Goal: Information Seeking & Learning: Understand process/instructions

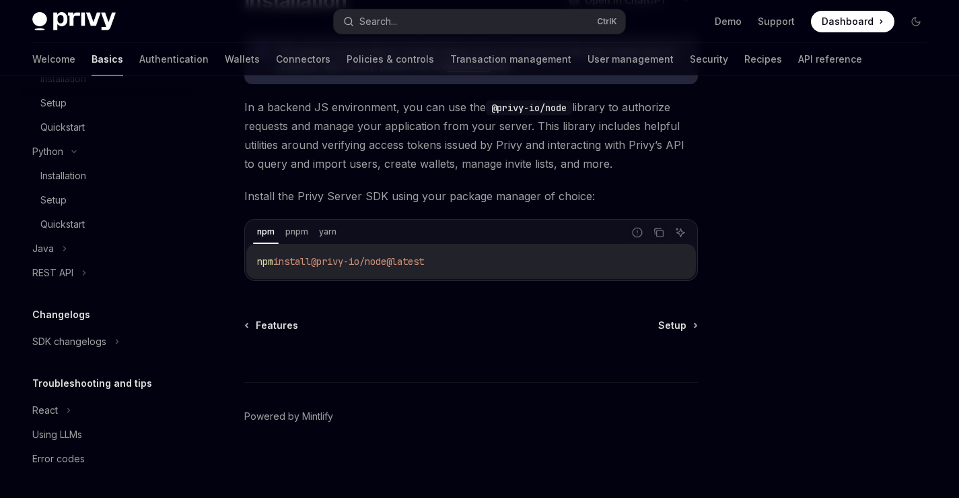
scroll to position [136, 0]
click at [683, 333] on div at bounding box center [471, 356] width 454 height 50
click at [682, 321] on span "Setup" at bounding box center [673, 324] width 28 height 13
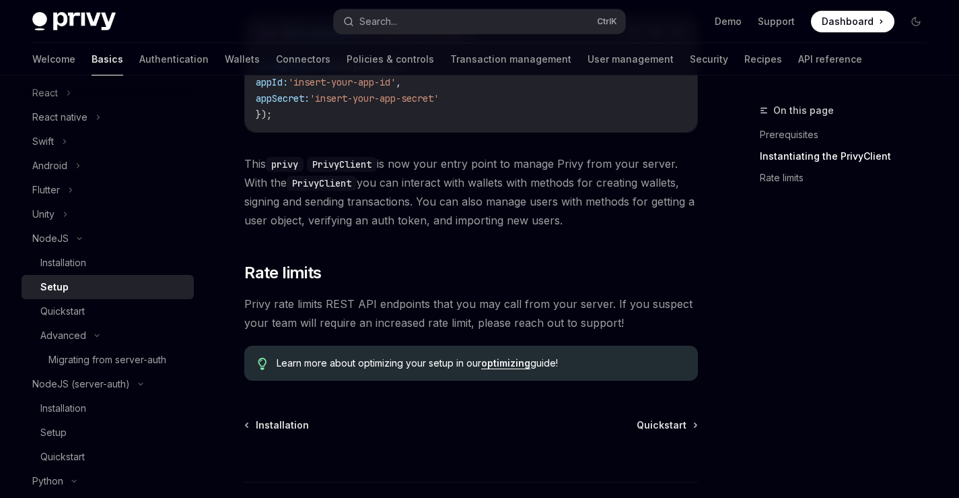
scroll to position [566, 0]
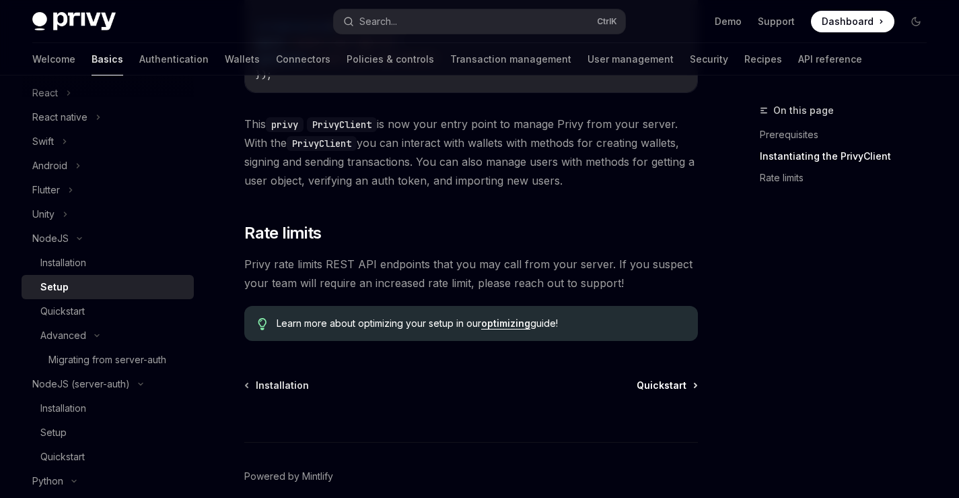
click at [669, 389] on span "Quickstart" at bounding box center [662, 384] width 50 height 13
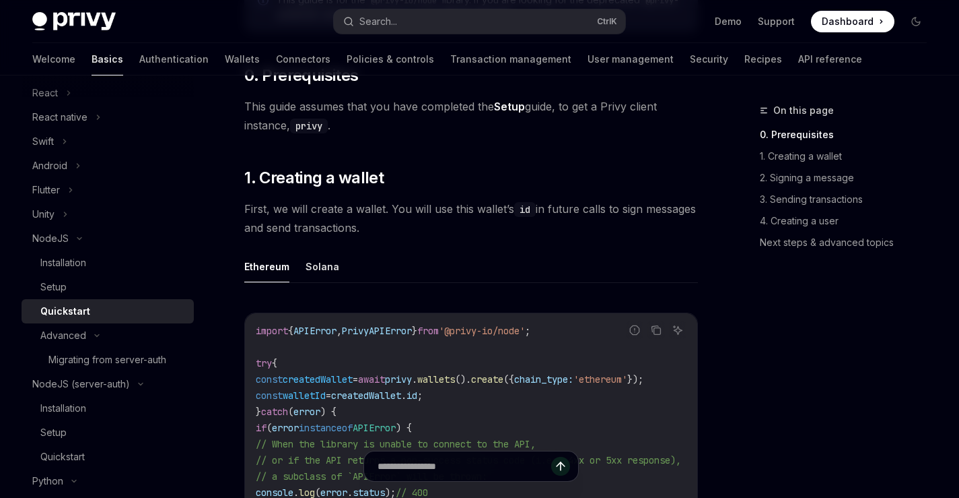
scroll to position [242, 0]
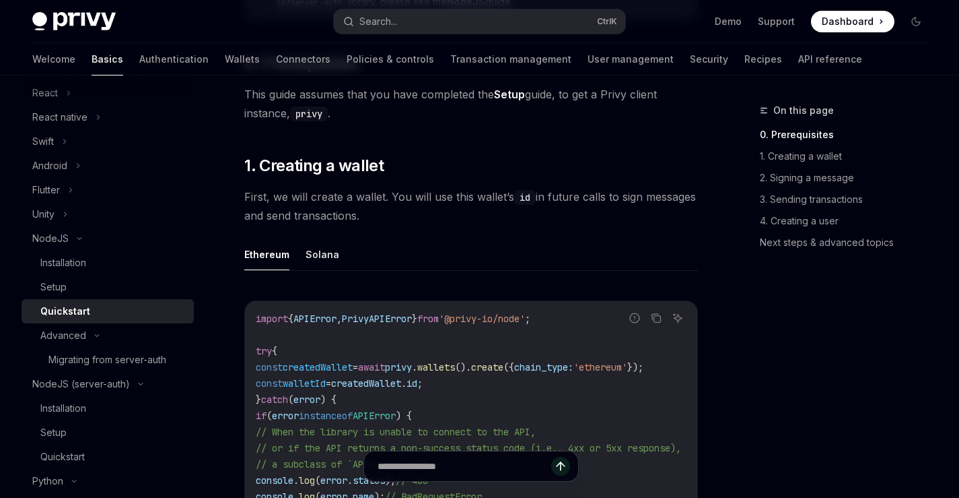
click at [304, 257] on ul "Ethereum Solana" at bounding box center [471, 254] width 454 height 32
click at [300, 249] on ul "Ethereum Solana" at bounding box center [471, 254] width 454 height 32
click at [321, 253] on button "Solana" at bounding box center [323, 254] width 34 height 32
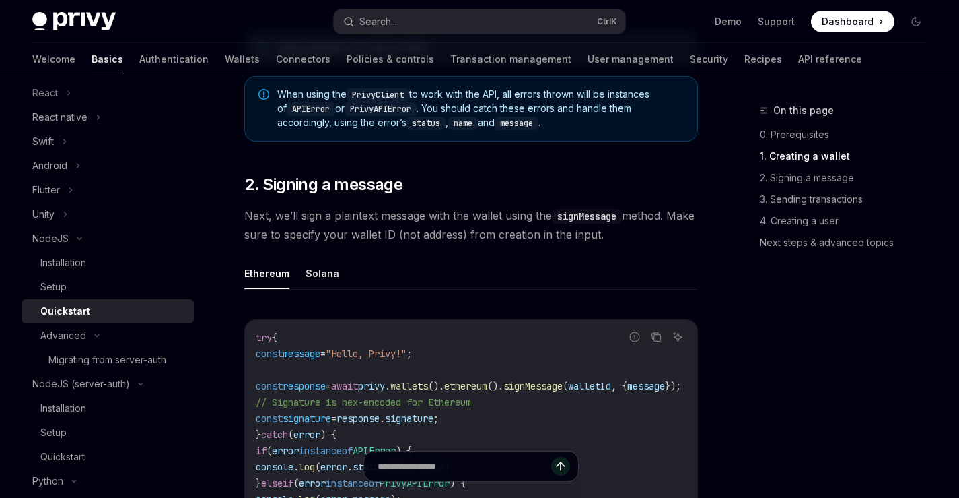
scroll to position [889, 0]
click at [325, 275] on button "Solana" at bounding box center [323, 273] width 34 height 32
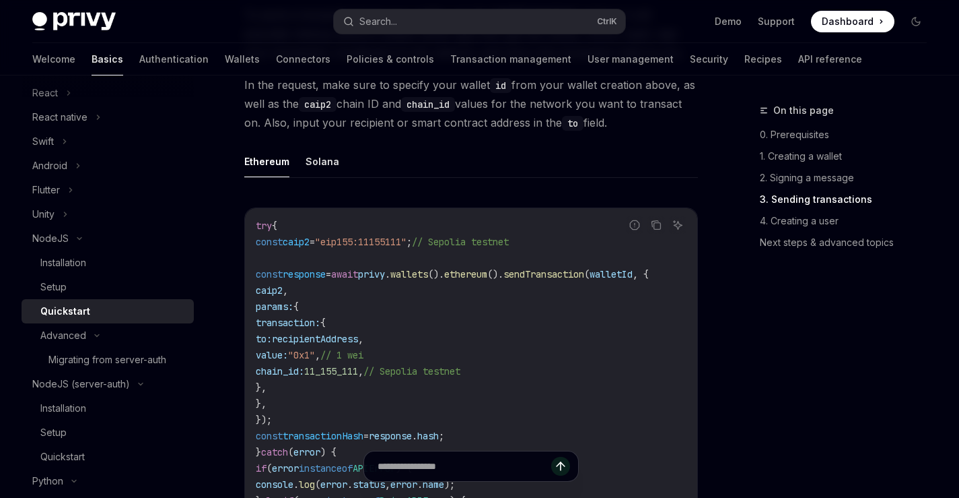
scroll to position [1697, 0]
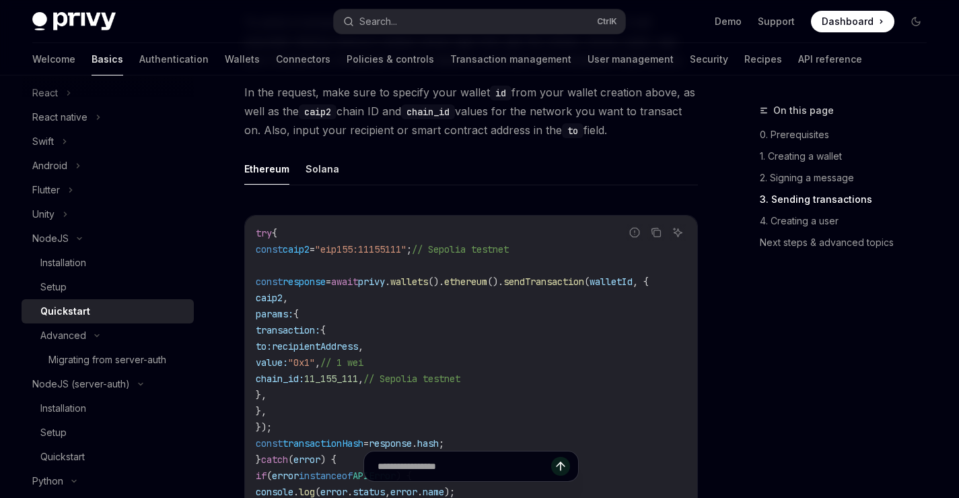
click at [295, 182] on ul "Ethereum Solana" at bounding box center [471, 169] width 454 height 32
click at [317, 184] on button "Solana" at bounding box center [323, 169] width 34 height 32
type textarea "*"
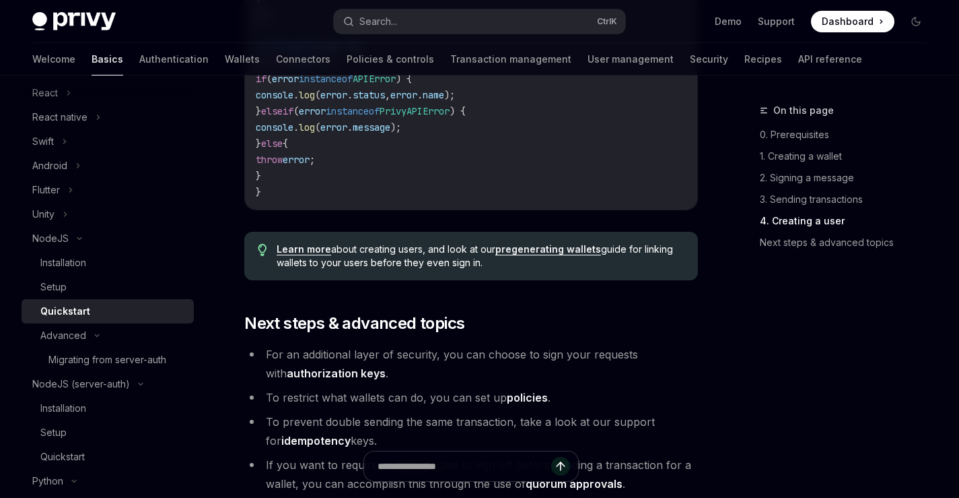
scroll to position [2666, 0]
